Goal: Information Seeking & Learning: Learn about a topic

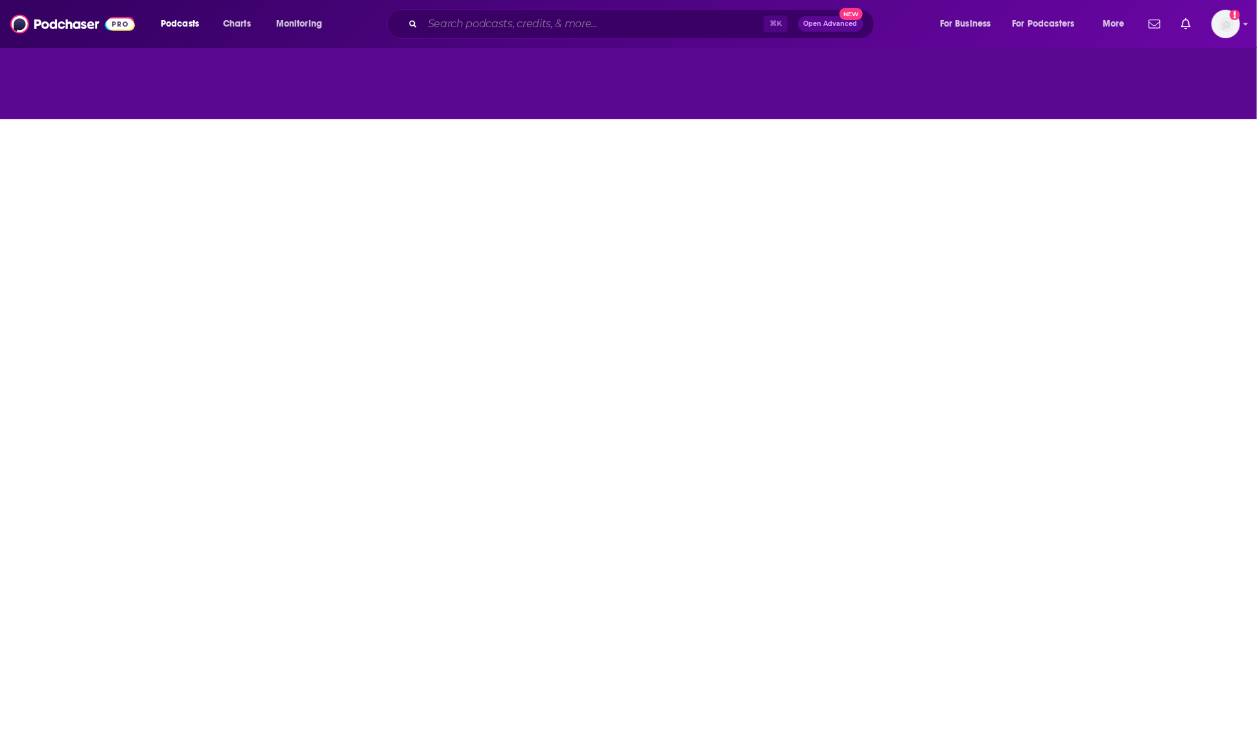
drag, startPoint x: 558, startPoint y: 25, endPoint x: 558, endPoint y: 6, distance: 18.2
click at [558, 25] on input "Search podcasts, credits, & more..." at bounding box center [593, 24] width 341 height 21
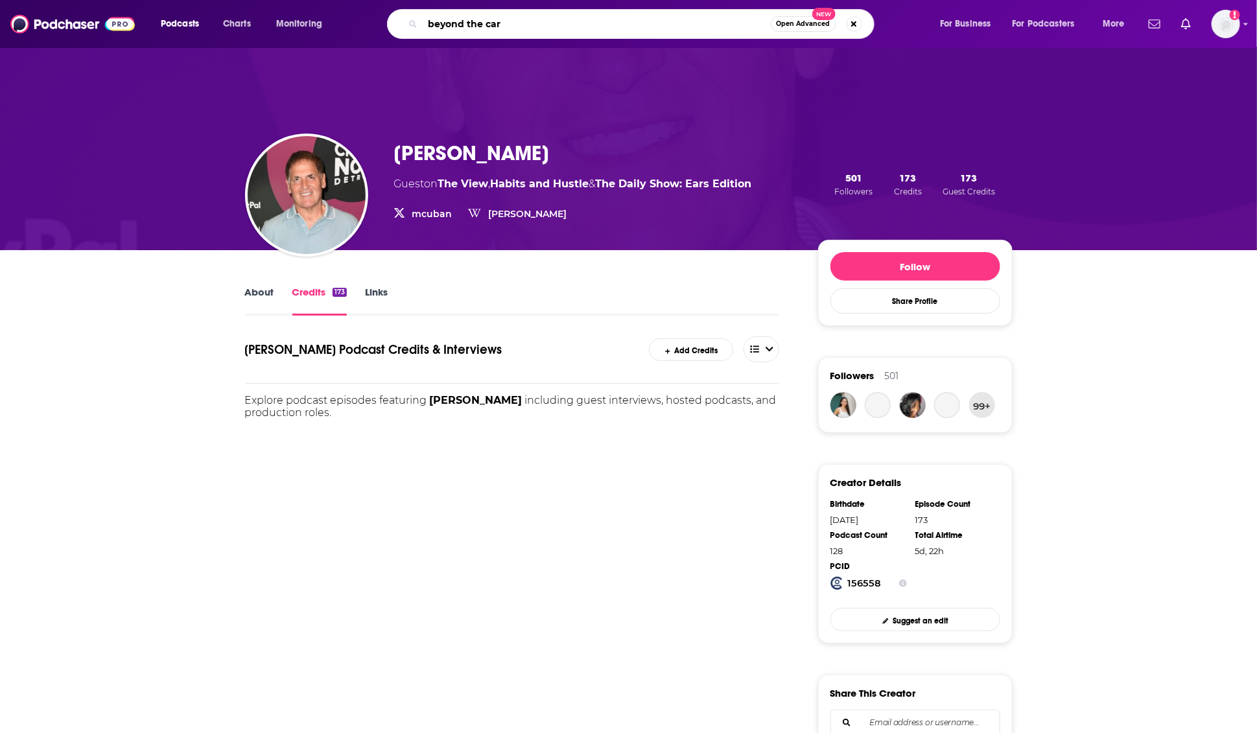
type input "beyond the cart"
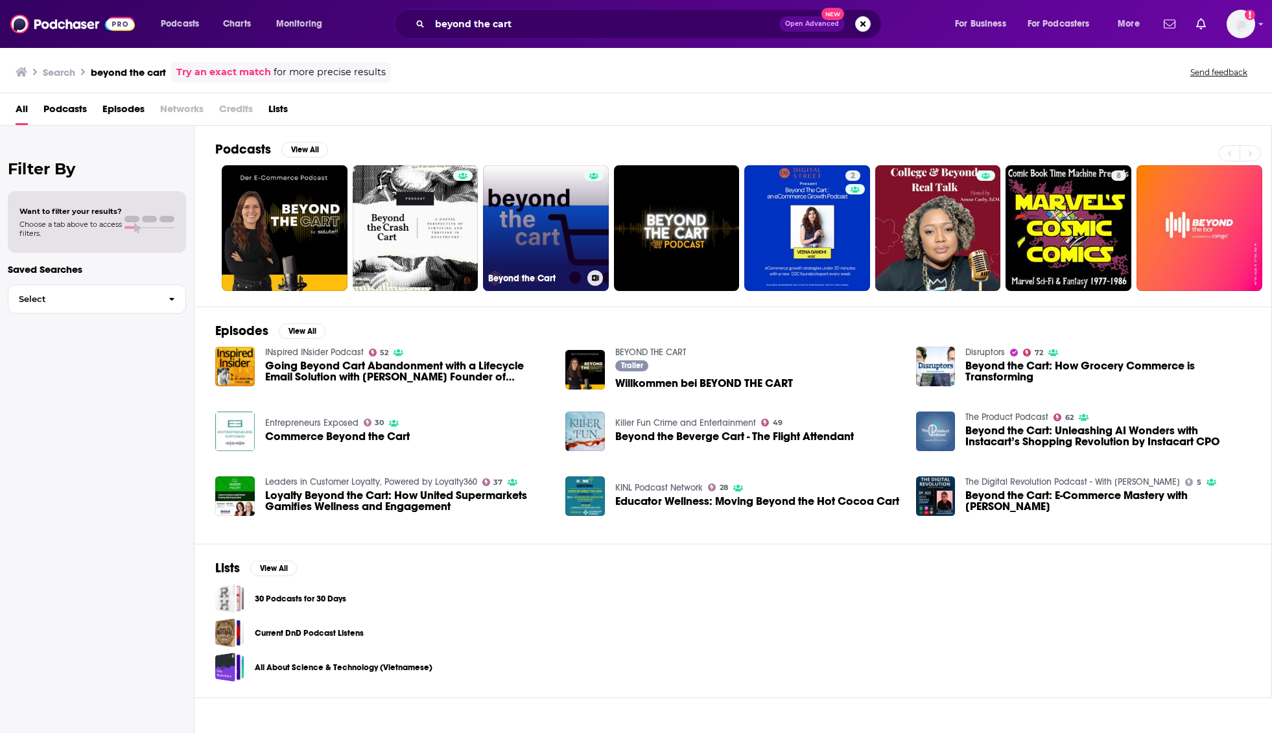
click at [558, 250] on link "Beyond the Cart" at bounding box center [546, 228] width 126 height 126
